Goal: Find specific page/section: Find specific page/section

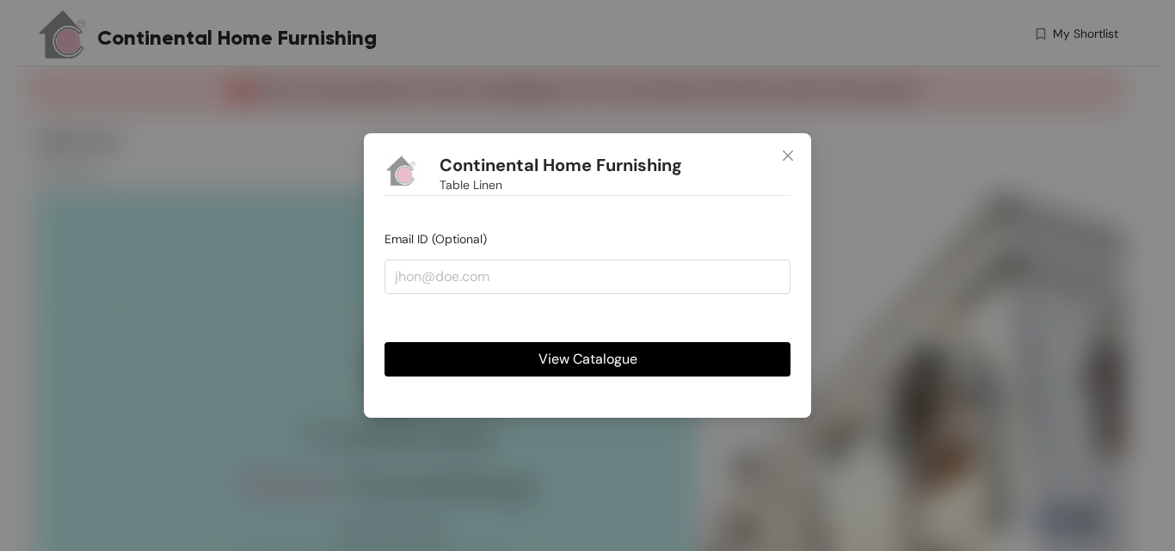
click at [626, 364] on span "View Catalogue" at bounding box center [587, 359] width 99 height 22
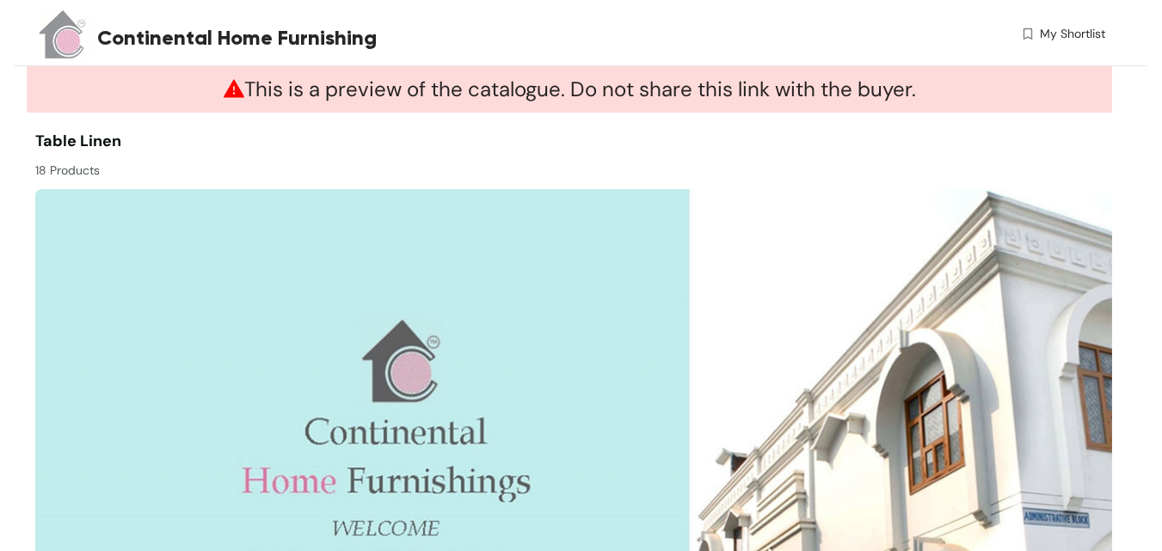
click at [372, 45] on span "Continental Home Furnishing" at bounding box center [237, 37] width 280 height 31
click at [378, 39] on div "Continental Home Furnishing" at bounding box center [298, 37] width 402 height 31
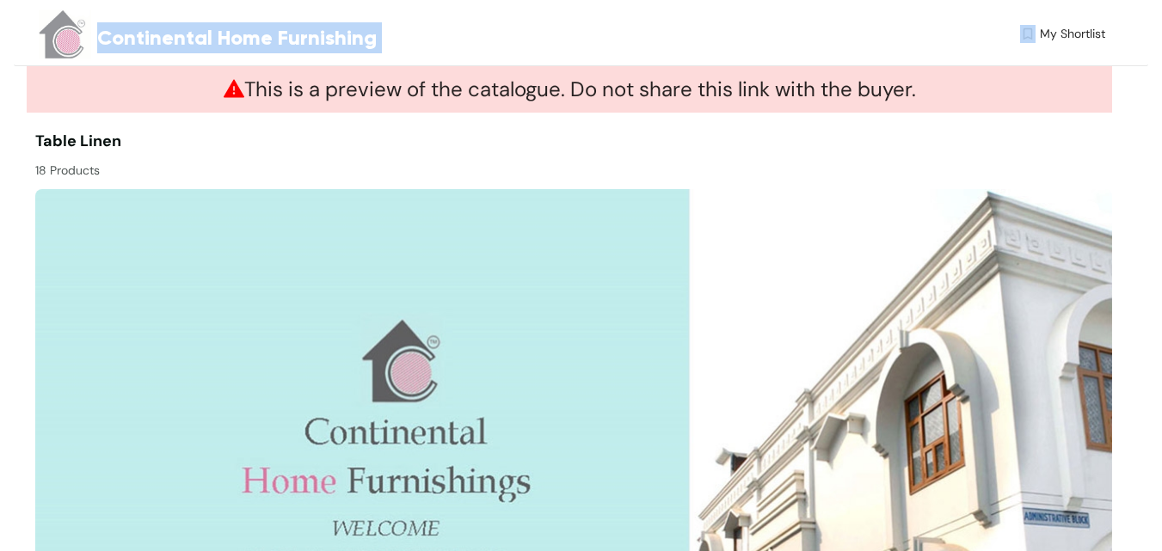
click at [378, 39] on div "Continental Home Furnishing" at bounding box center [298, 37] width 402 height 31
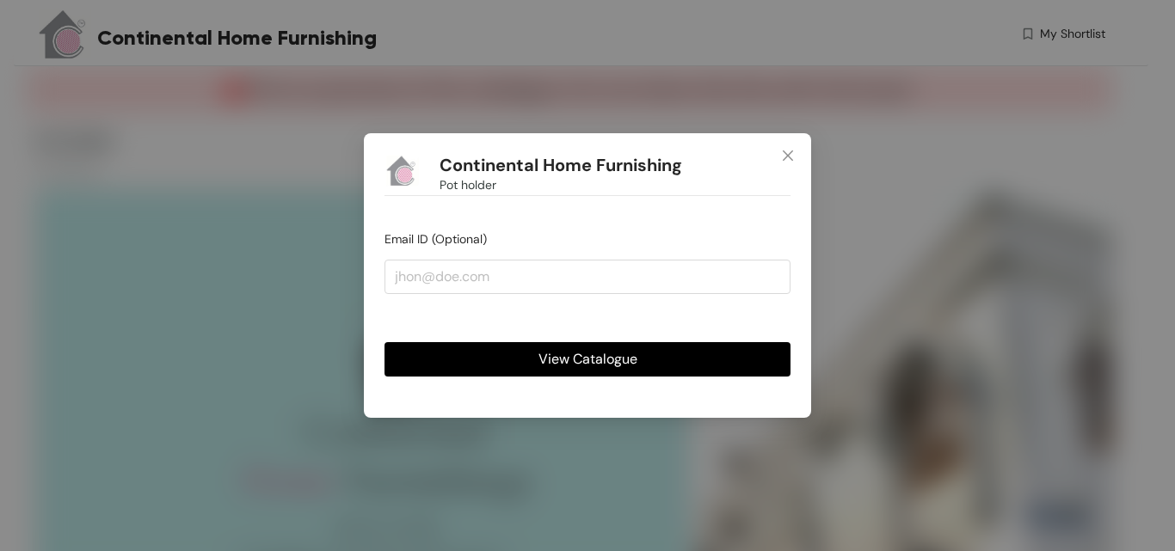
click at [600, 358] on span "View Catalogue" at bounding box center [587, 359] width 99 height 22
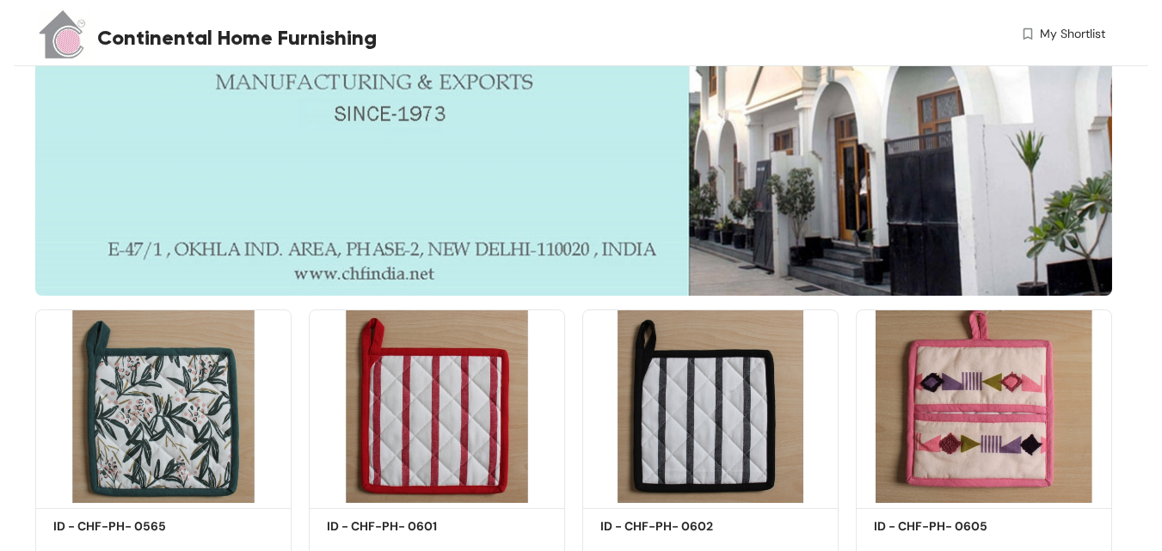
scroll to position [501, 0]
